Goal: Find specific fact: Find specific fact

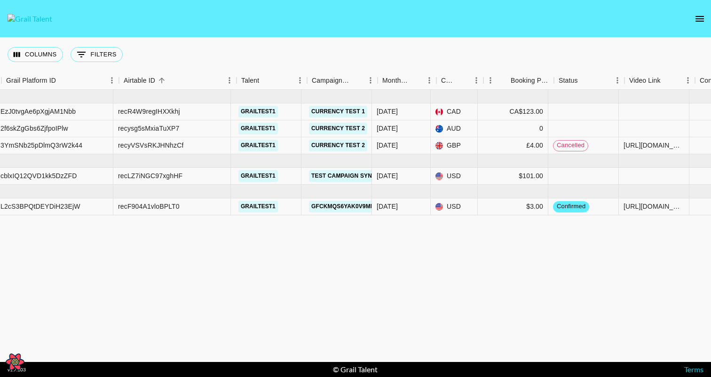
scroll to position [0, 97]
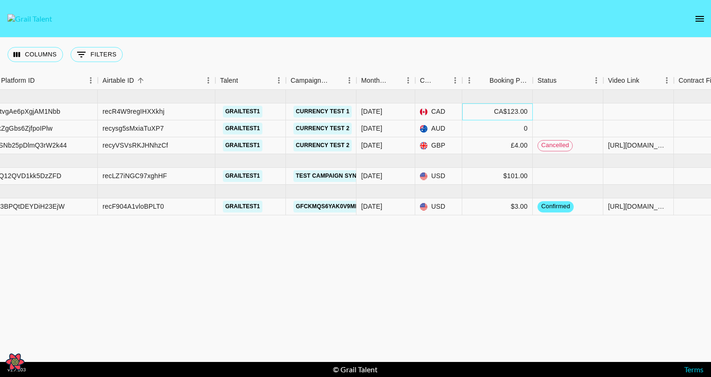
click at [508, 115] on div "CA$123.00" at bounding box center [510, 111] width 33 height 9
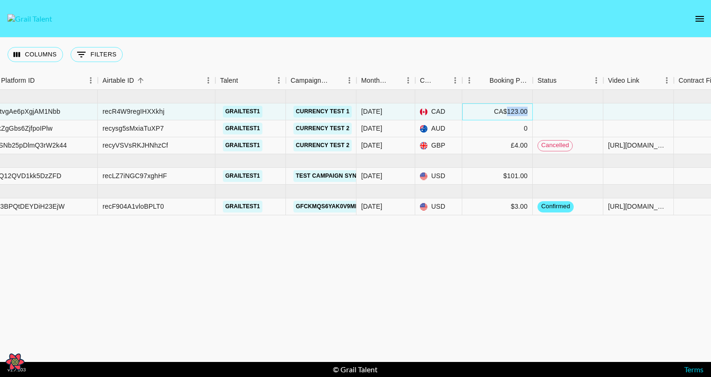
click at [508, 115] on div "CA$123.00" at bounding box center [510, 111] width 33 height 9
click at [464, 268] on div "Jun '25 ( 3 ) EzJ0tvgAe6pXgjAM1Nbb recR4W9regIHXXkhj grailtest1 Currency Test 1…" at bounding box center [394, 226] width 983 height 272
click at [504, 129] on div "0" at bounding box center [497, 128] width 71 height 17
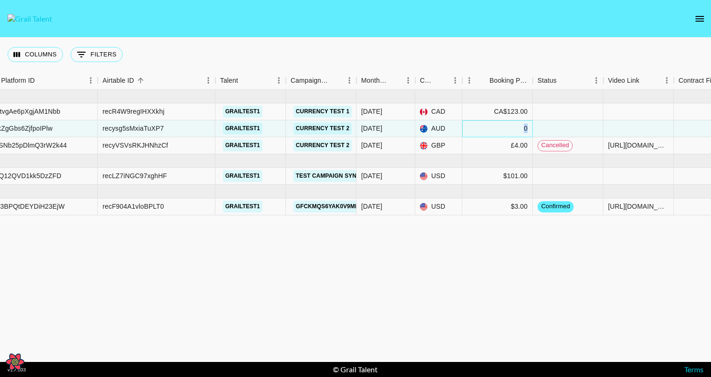
click at [504, 129] on div "0" at bounding box center [497, 128] width 71 height 17
click at [501, 148] on div "£4.00" at bounding box center [497, 145] width 71 height 17
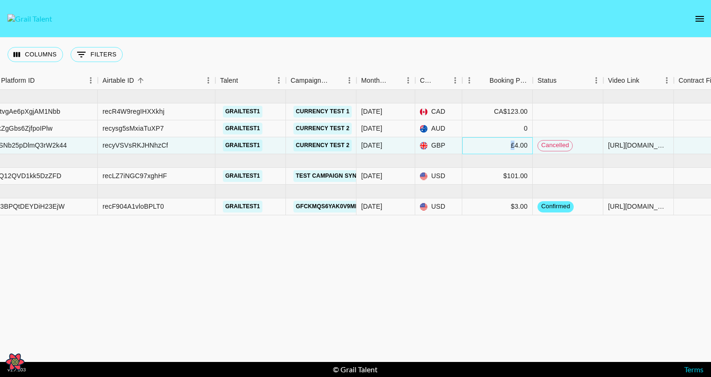
click at [501, 148] on div "£4.00" at bounding box center [497, 145] width 71 height 17
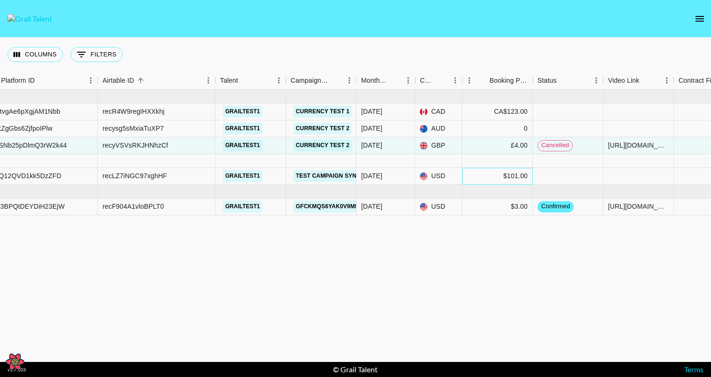
click at [495, 178] on div "$101.00" at bounding box center [497, 176] width 71 height 17
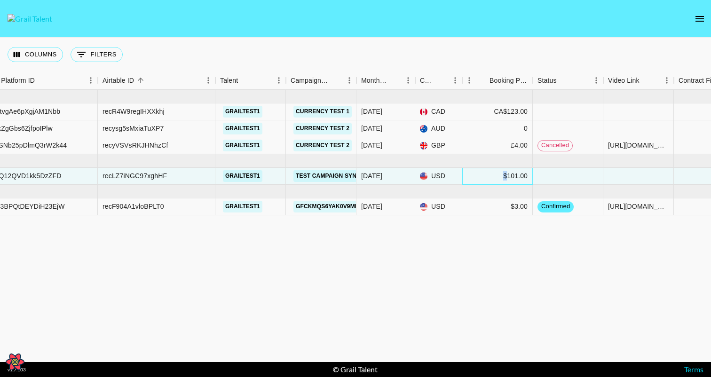
click at [495, 178] on div "$101.00" at bounding box center [497, 176] width 71 height 17
click at [493, 210] on div "$3.00" at bounding box center [497, 206] width 71 height 17
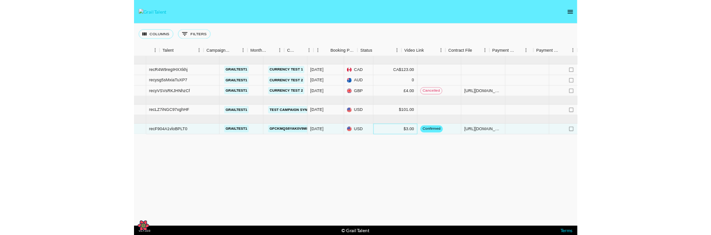
scroll to position [0, 272]
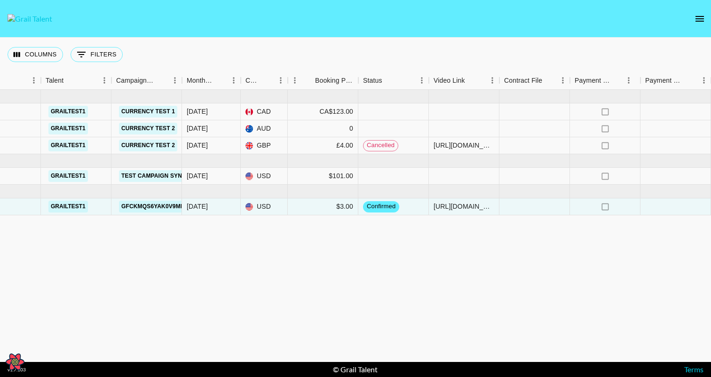
click at [431, 284] on div "Jun '25 ( 3 ) EzJ0tvgAe6pXgjAM1Nbb recR4W9regIHXXkhj grailtest1 Currency Test 1…" at bounding box center [219, 226] width 983 height 272
click at [255, 347] on div "Jun '25 ( 3 ) EzJ0tvgAe6pXgjAM1Nbb recR4W9regIHXXkhj grailtest1 Currency Test 1…" at bounding box center [219, 226] width 983 height 272
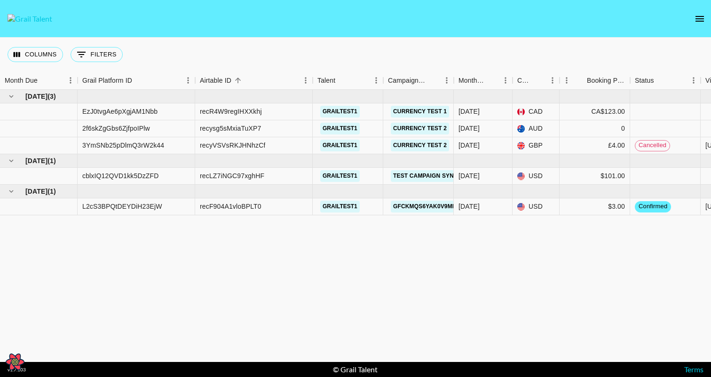
click at [409, 235] on div "[DATE] ( 3 ) EzJ0tvgAe6pXgjAM1Nbb recR4W9regIHXXkhj grailtest1 Currency Test [D…" at bounding box center [491, 226] width 983 height 272
click at [458, 288] on div "[DATE] ( 3 ) EzJ0tvgAe6pXgjAM1Nbb recR4W9regIHXXkhj grailtest1 Currency Test [D…" at bounding box center [491, 226] width 983 height 272
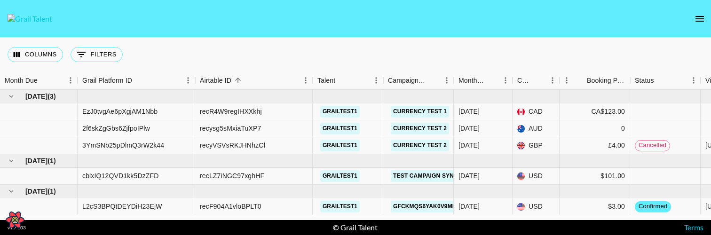
click at [703, 15] on icon "open drawer" at bounding box center [699, 18] width 11 height 11
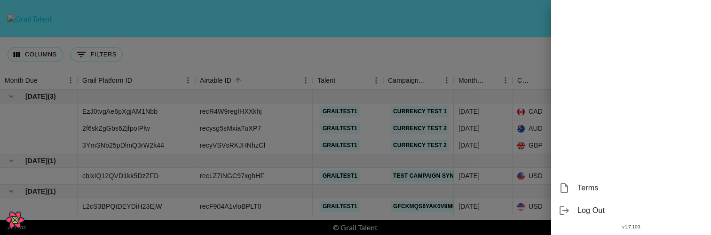
click at [519, 30] on div at bounding box center [355, 117] width 711 height 235
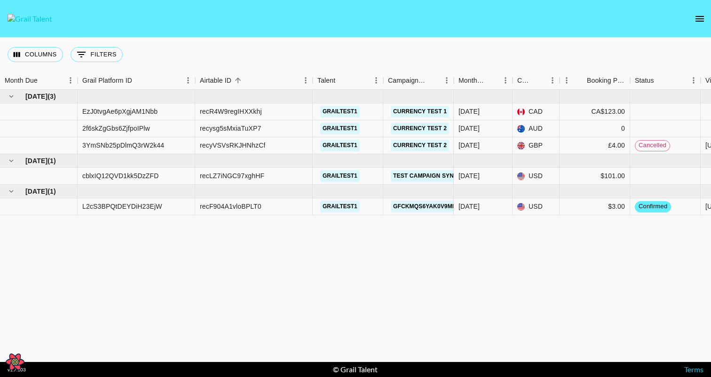
click at [358, 235] on div "[DATE] ( 3 ) EzJ0tvgAe6pXgjAM1Nbb recR4W9regIHXXkhj grailtest1 Currency Test [D…" at bounding box center [491, 226] width 983 height 272
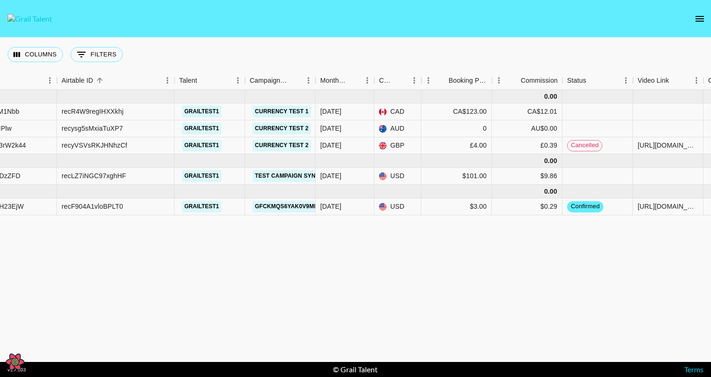
scroll to position [0, 342]
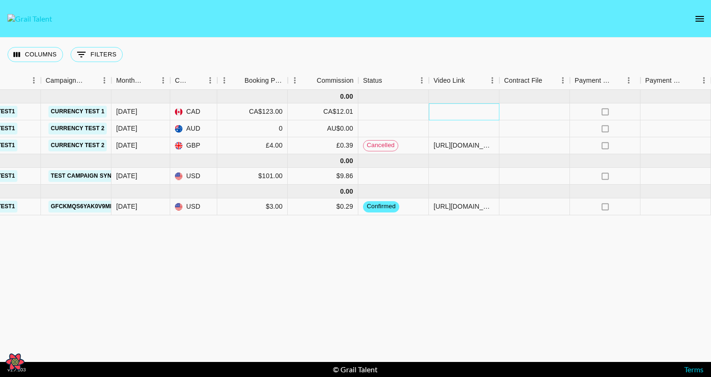
click at [460, 111] on div at bounding box center [464, 111] width 71 height 17
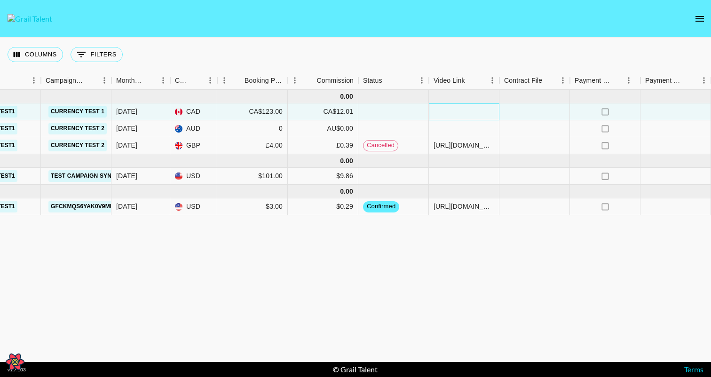
click at [460, 111] on div at bounding box center [464, 111] width 71 height 17
click at [404, 276] on div "Jun '25 ( 3 ) 0.00 EzJ0tvgAe6pXgjAM1Nbb recR4W9regIHXXkhj grailtest1 Currency T…" at bounding box center [185, 226] width 1054 height 272
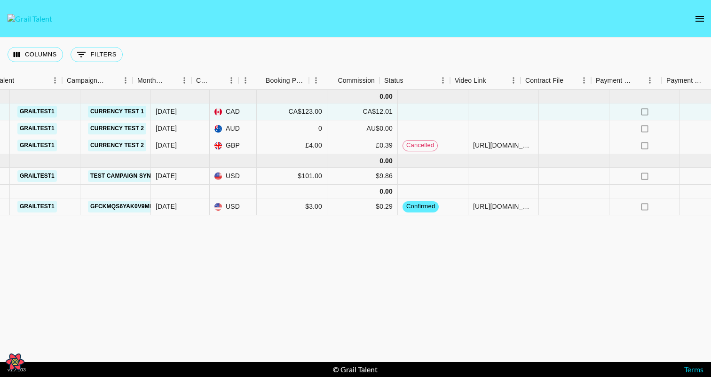
scroll to position [0, 297]
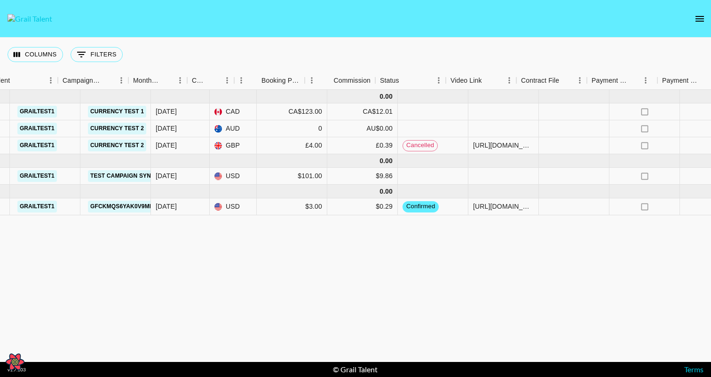
scroll to position [0, 298]
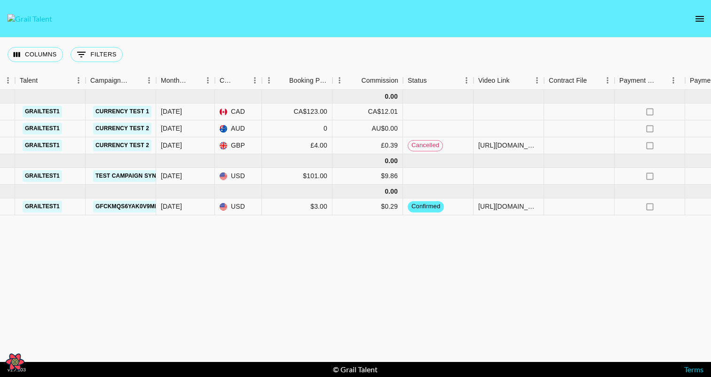
click at [353, 286] on div "[DATE] ( 3 ) 0.00 EzJ0tvgAe6pXgjAM1Nbb recR4W9regIHXXkhj grailtest1 Currency Te…" at bounding box center [229, 226] width 1054 height 272
click at [341, 61] on div "Columns 0 Filters + Booking" at bounding box center [355, 55] width 711 height 34
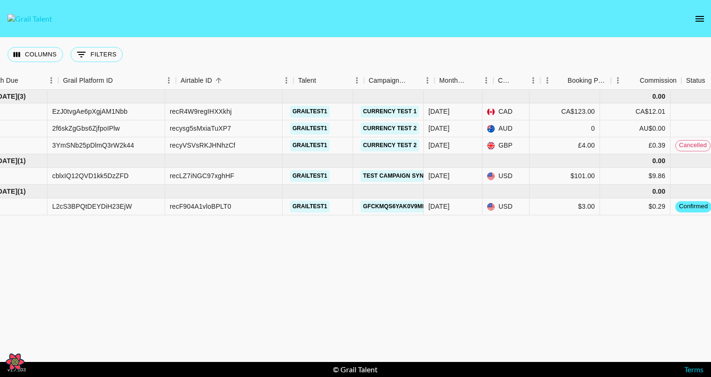
scroll to position [0, 0]
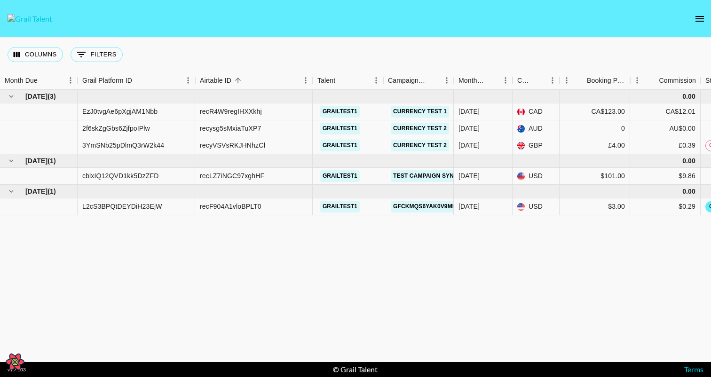
click at [385, 270] on div "[DATE] ( 3 ) 0.00 EzJ0tvgAe6pXgjAM1Nbb recR4W9regIHXXkhj grailtest1 Currency Te…" at bounding box center [527, 226] width 1054 height 272
click at [40, 48] on button "Columns" at bounding box center [36, 54] width 56 height 15
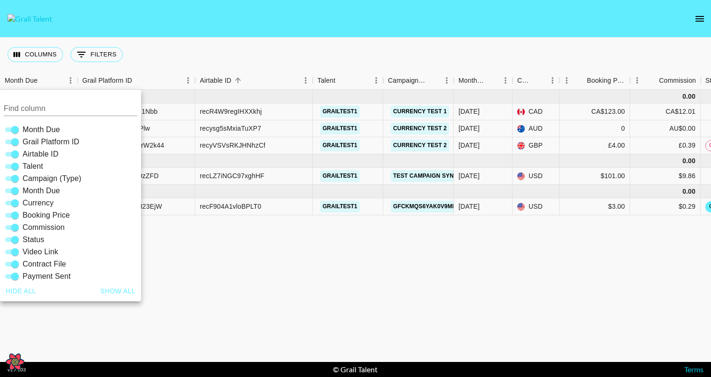
click at [250, 301] on div "Jun '25 ( 3 ) 0.00 EzJ0tvgAe6pXgjAM1Nbb recR4W9regIHXXkhj grailtest1 Currency T…" at bounding box center [527, 226] width 1054 height 272
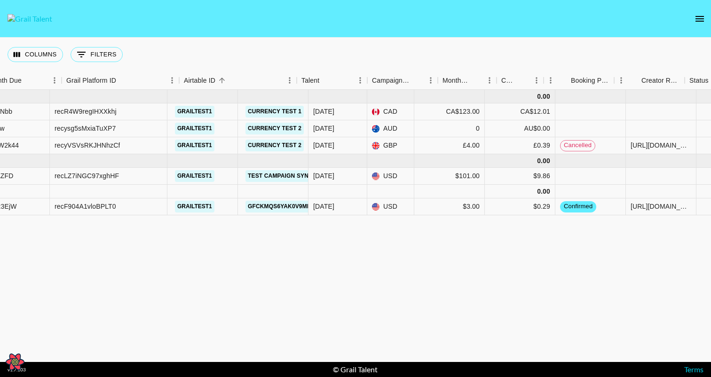
scroll to position [0, 187]
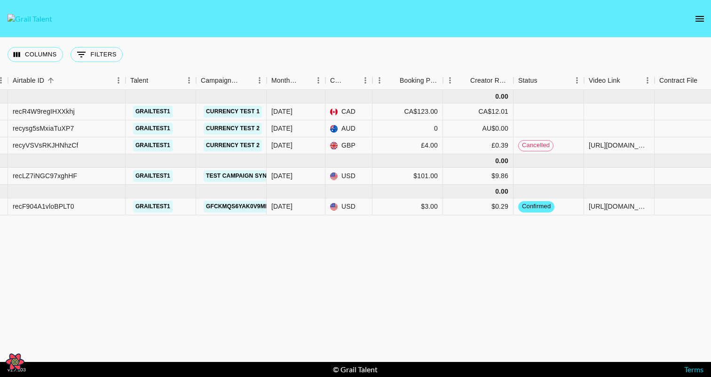
click at [162, 270] on div "Jun '25 ( 3 ) 0.00 EzJ0tvgAe6pXgjAM1Nbb recR4W9regIHXXkhj grailtest1 Currency T…" at bounding box center [340, 226] width 1054 height 272
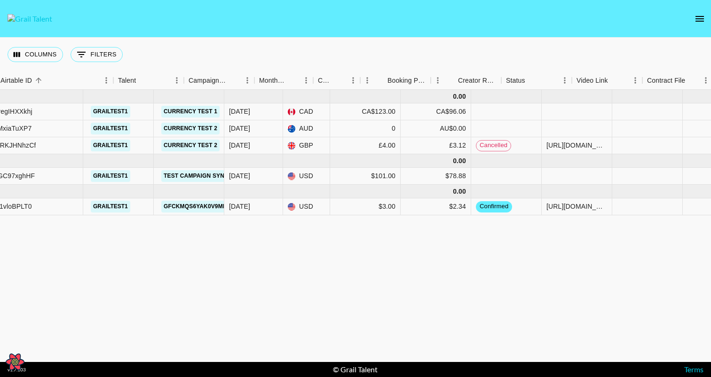
scroll to position [0, 235]
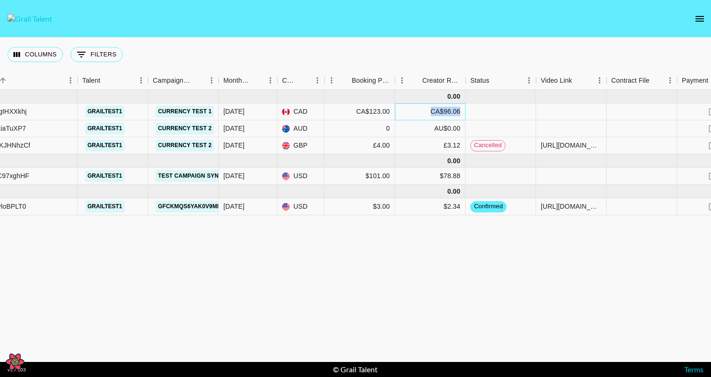
drag, startPoint x: 432, startPoint y: 111, endPoint x: 463, endPoint y: 111, distance: 31.0
click at [465, 111] on div "CA$96.06" at bounding box center [430, 111] width 71 height 17
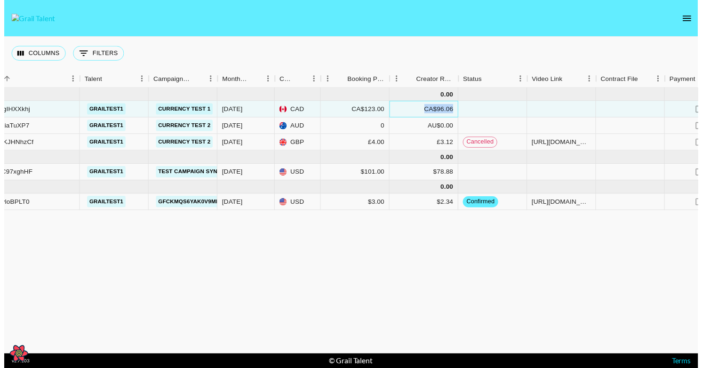
scroll to position [0, 0]
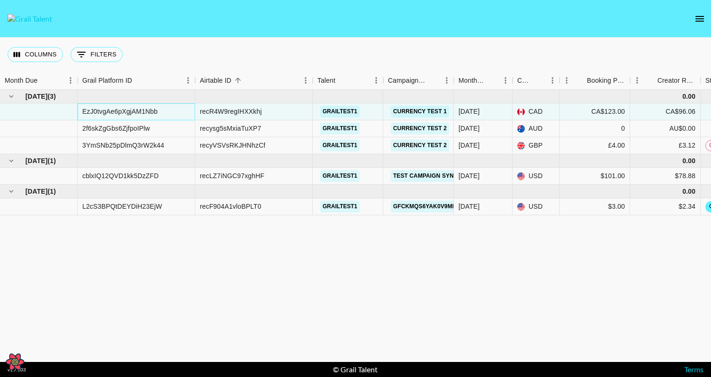
click at [135, 111] on div "EzJ0tvgAe6pXgjAM1Nbb" at bounding box center [119, 111] width 75 height 9
click at [214, 111] on div "recR4W9regIHXXkhj" at bounding box center [231, 111] width 62 height 9
click at [215, 111] on div "recR4W9regIHXXkhj" at bounding box center [231, 111] width 62 height 9
copy div "recR4W9regIHXXkhj"
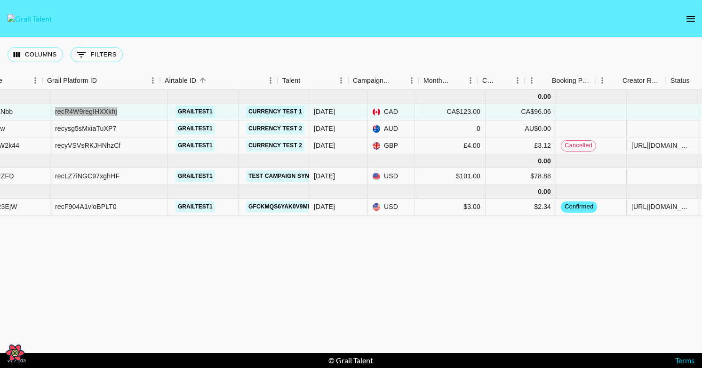
scroll to position [0, 155]
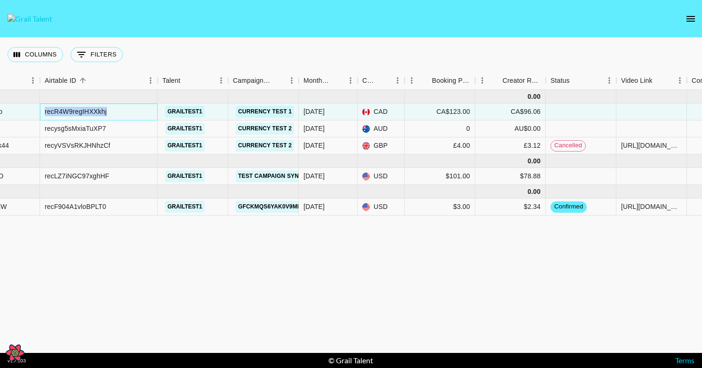
click at [69, 110] on div "recR4W9regIHXXkhj" at bounding box center [76, 111] width 62 height 9
copy div "recR4W9regIHXXkhj"
click at [490, 267] on div "Jun '25 ( 3 ) 0.00 EzJ0tvgAe6pXgjAM1Nbb recR4W9regIHXXkhj grailtest1 Currency T…" at bounding box center [372, 221] width 1054 height 263
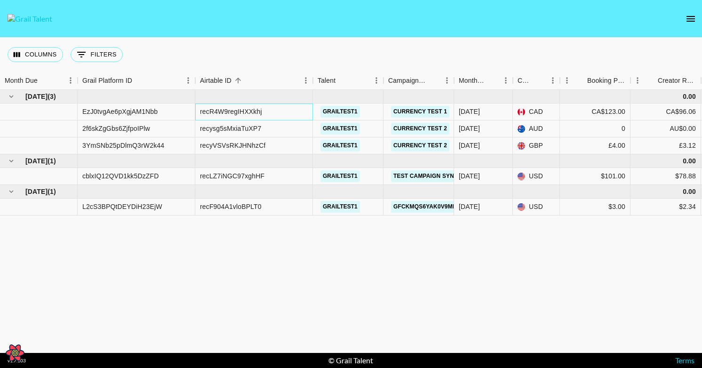
click at [235, 115] on div "recR4W9regIHXXkhj" at bounding box center [231, 111] width 62 height 9
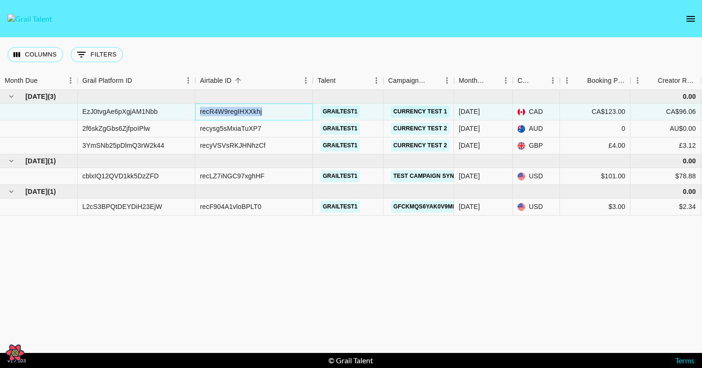
click at [235, 115] on div "recR4W9regIHXXkhj" at bounding box center [231, 111] width 62 height 9
copy div "recR4W9regIHXXkhj"
click at [120, 110] on div "EzJ0tvgAe6pXgjAM1Nbb" at bounding box center [119, 111] width 75 height 9
copy div "EzJ0tvgAe6pXgjAM1Nbb"
